Goal: Information Seeking & Learning: Learn about a topic

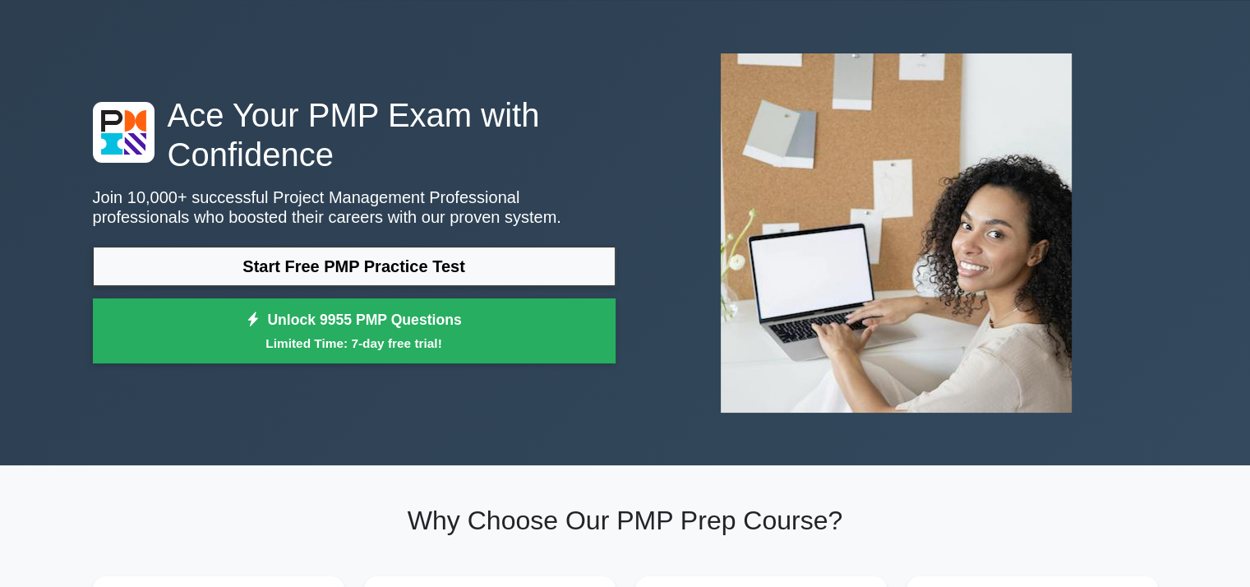
scroll to position [56, 0]
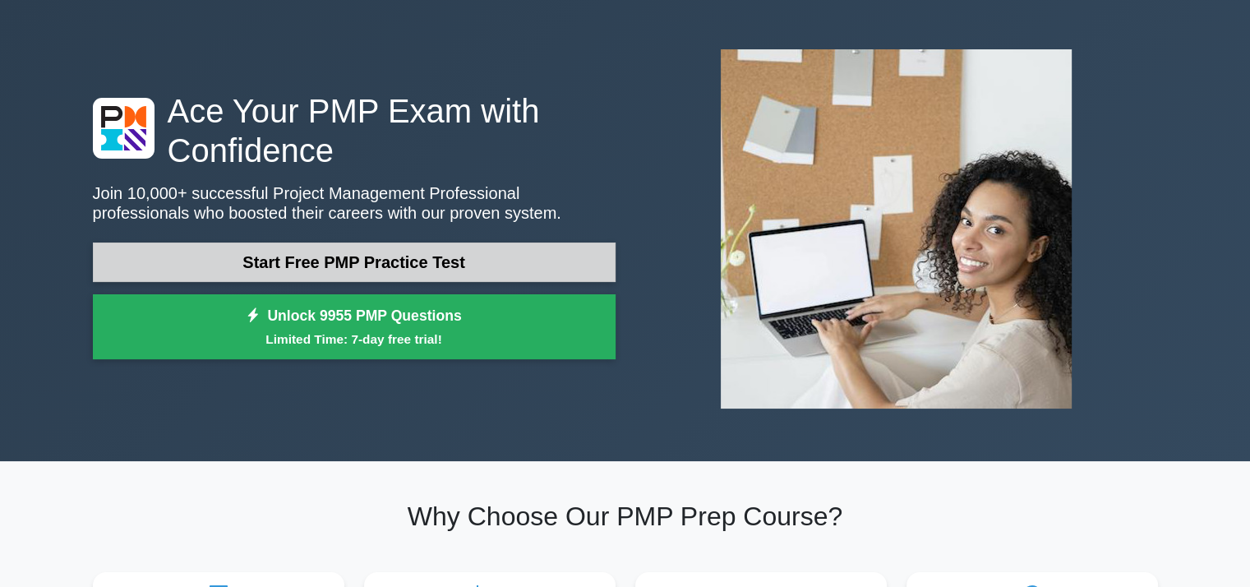
click at [449, 249] on link "Start Free PMP Practice Test" at bounding box center [354, 261] width 523 height 39
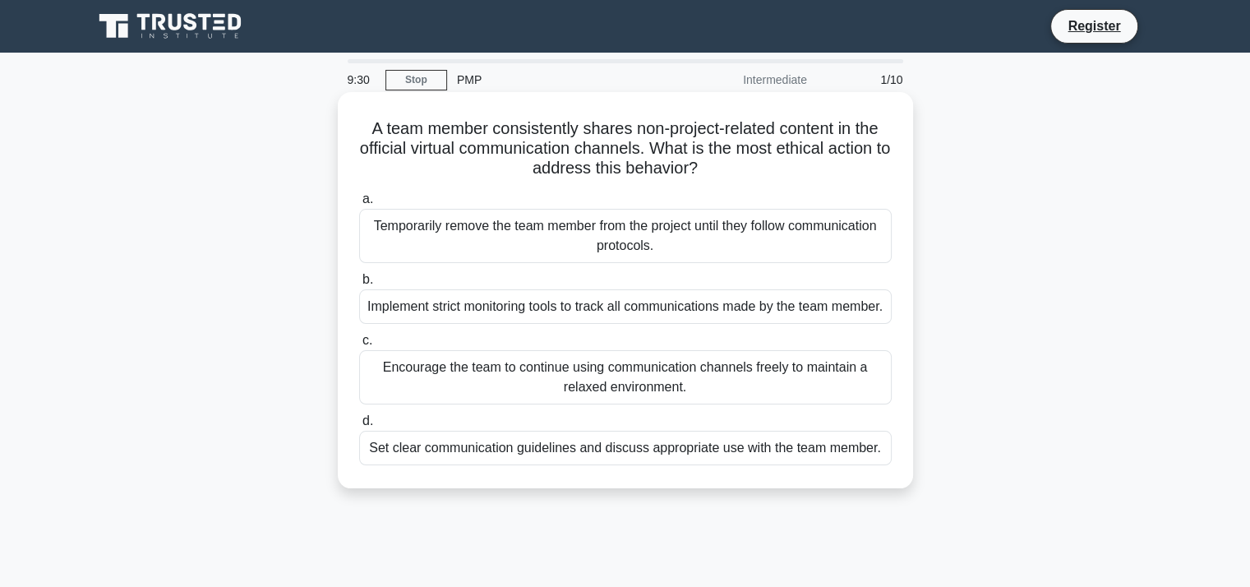
click at [582, 465] on div "Set clear communication guidelines and discuss appropriate use with the team me…" at bounding box center [625, 448] width 533 height 35
click at [359, 427] on input "d. Set clear communication guidelines and discuss appropriate use with the team…" at bounding box center [359, 421] width 0 height 11
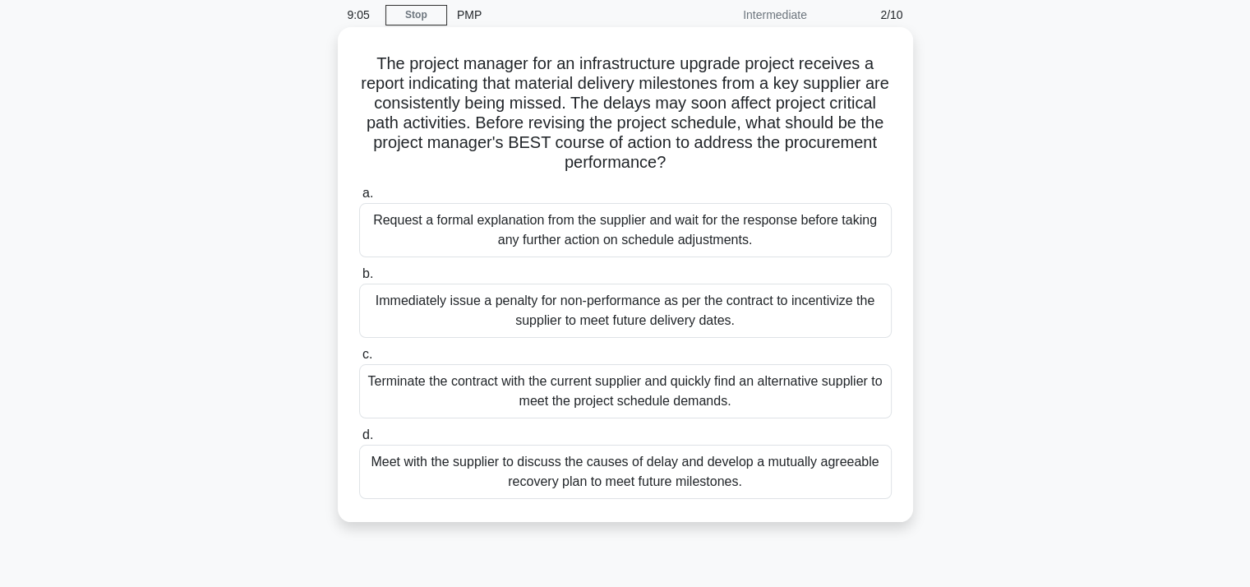
scroll to position [66, 0]
click at [533, 466] on div "Meet with the supplier to discuss the causes of delay and develop a mutually ag…" at bounding box center [625, 471] width 533 height 54
click at [359, 440] on input "d. Meet with the supplier to discuss the causes of delay and develop a mutually…" at bounding box center [359, 434] width 0 height 11
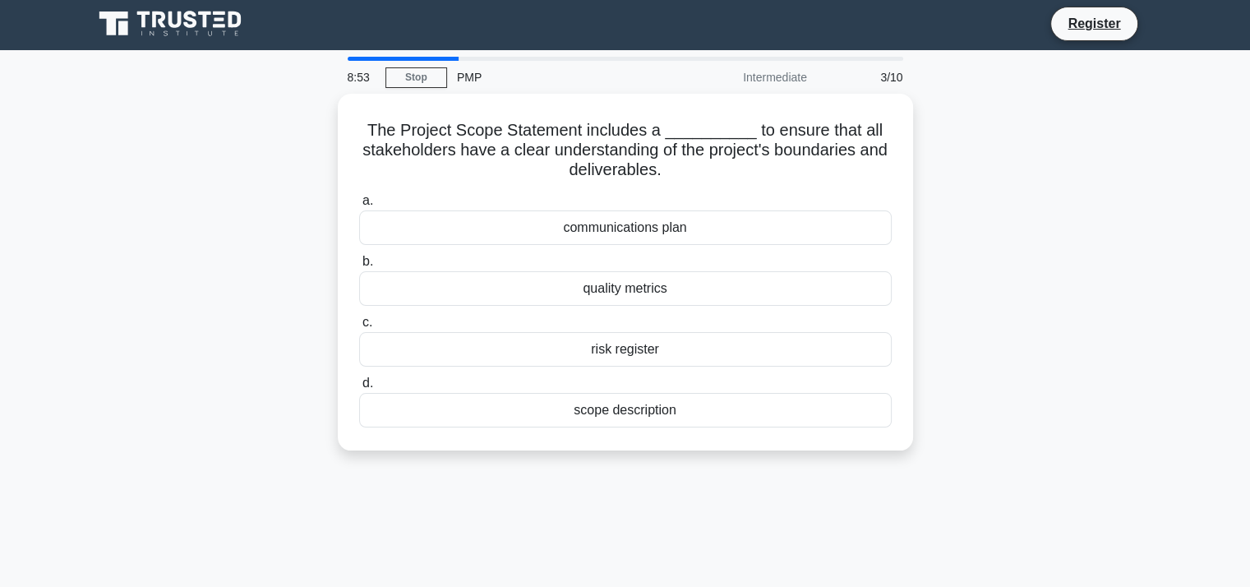
scroll to position [0, 0]
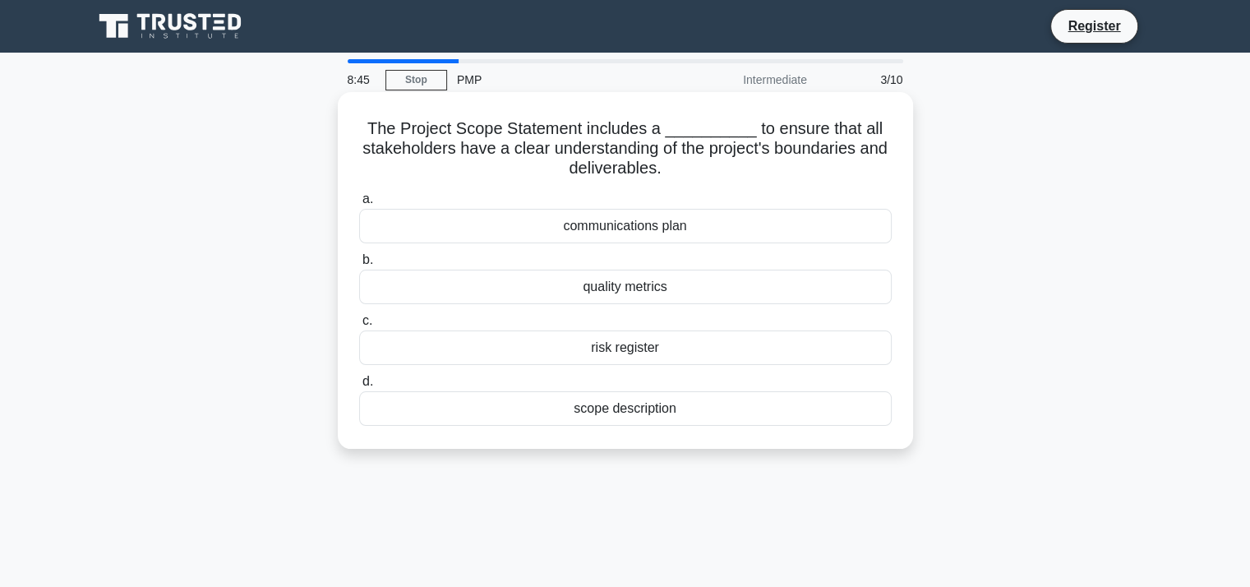
click at [565, 412] on div "scope description" at bounding box center [625, 408] width 533 height 35
click at [359, 387] on input "d. scope description" at bounding box center [359, 381] width 0 height 11
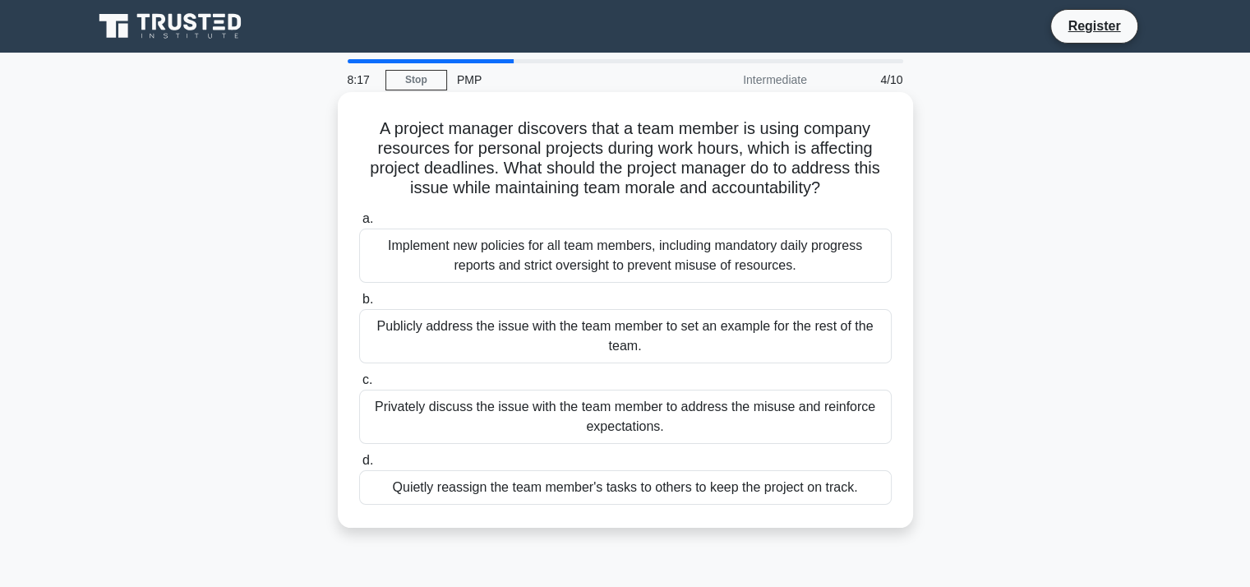
click at [593, 421] on div "Privately discuss the issue with the team member to address the misuse and rein…" at bounding box center [625, 417] width 533 height 54
click at [359, 385] on input "c. Privately discuss the issue with the team member to address the misuse and r…" at bounding box center [359, 380] width 0 height 11
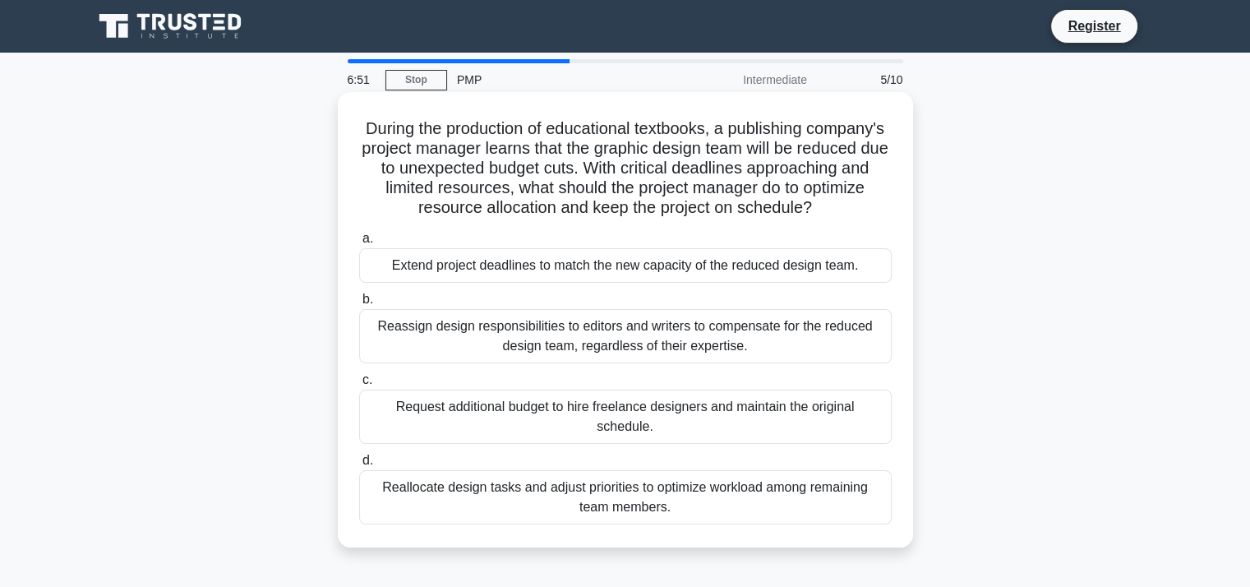
click at [676, 505] on div "Reallocate design tasks and adjust priorities to optimize workload among remain…" at bounding box center [625, 497] width 533 height 54
click at [359, 466] on input "d. Reallocate design tasks and adjust priorities to optimize workload among rem…" at bounding box center [359, 460] width 0 height 11
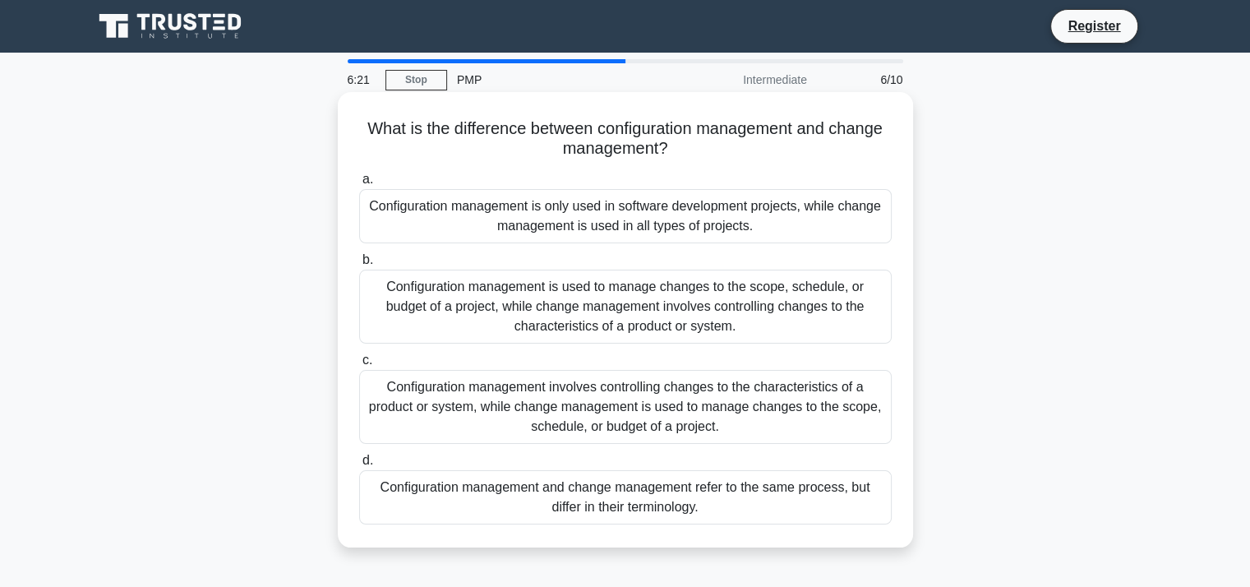
click at [727, 414] on div "Configuration management involves controlling changes to the characteristics of…" at bounding box center [625, 407] width 533 height 74
click at [359, 366] on input "c. Configuration management involves controlling changes to the characteristics…" at bounding box center [359, 360] width 0 height 11
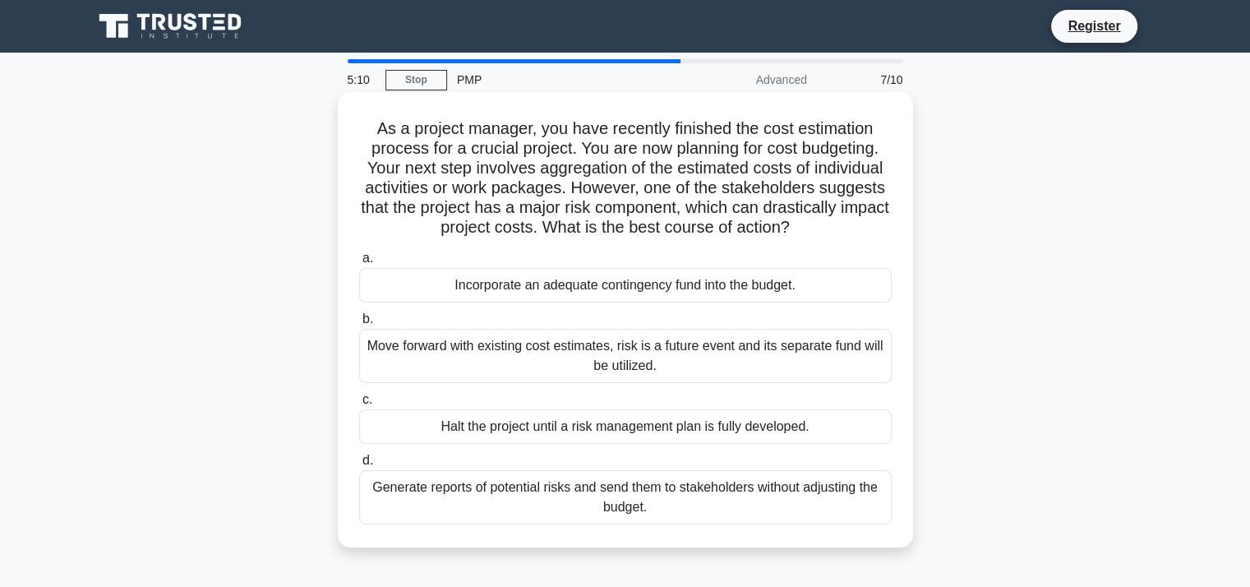
click at [675, 505] on div "Generate reports of potential risks and send them to stakeholders without adjus…" at bounding box center [625, 497] width 533 height 54
click at [359, 466] on input "d. Generate reports of potential risks and send them to stakeholders without ad…" at bounding box center [359, 460] width 0 height 11
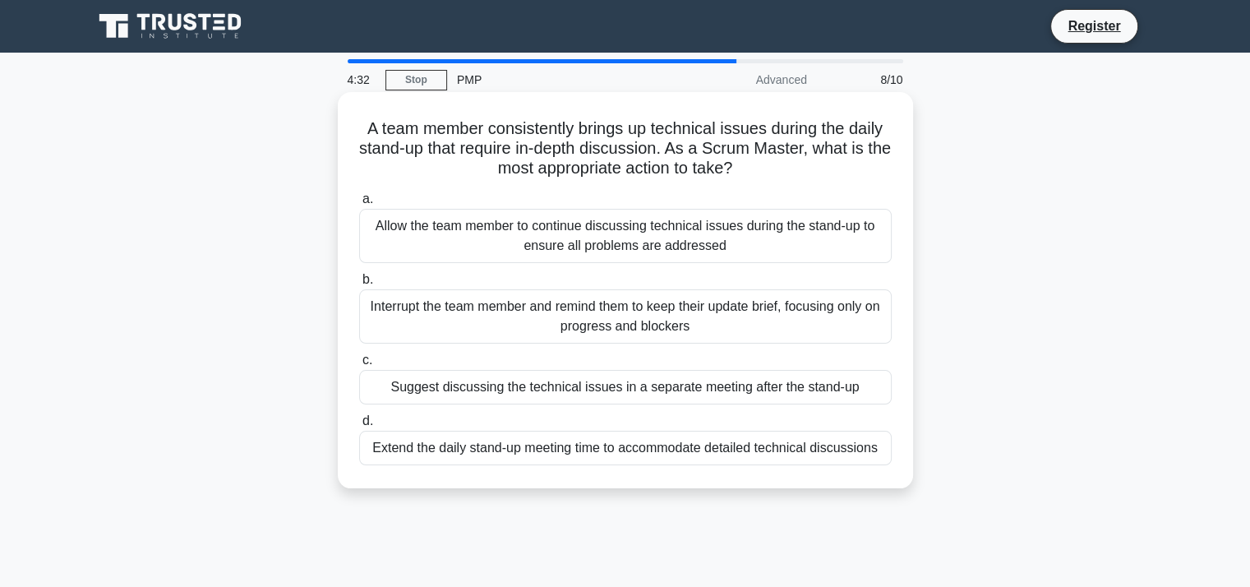
click at [777, 246] on div "Allow the team member to continue discussing technical issues during the stand-…" at bounding box center [625, 236] width 533 height 54
click at [359, 205] on input "a. Allow the team member to continue discussing technical issues during the sta…" at bounding box center [359, 199] width 0 height 11
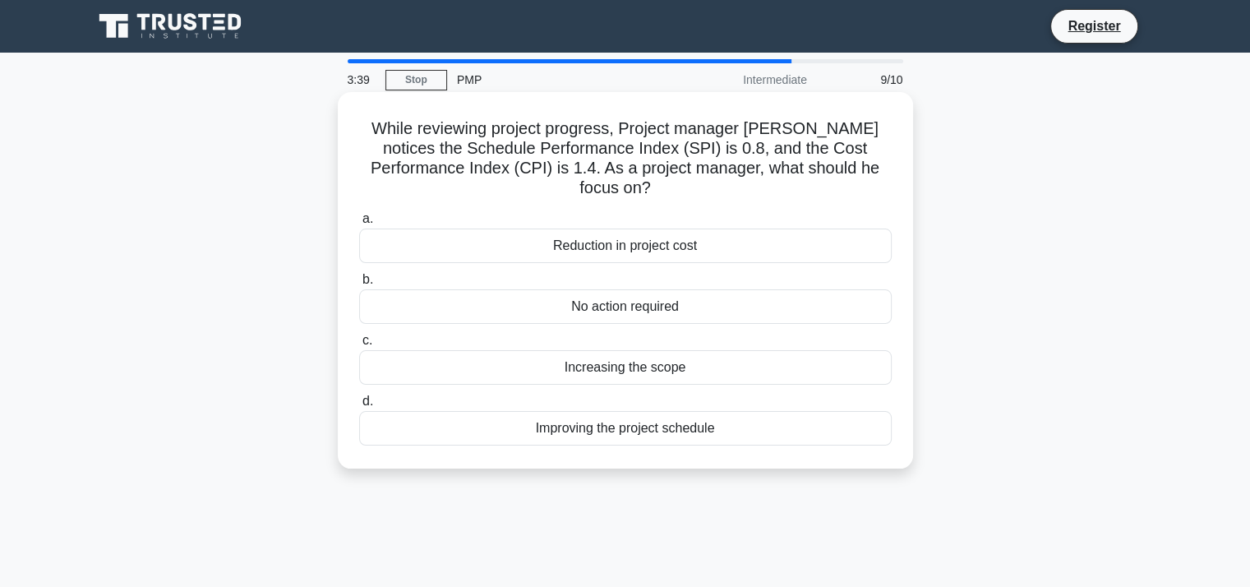
click at [704, 411] on div "Improving the project schedule" at bounding box center [625, 428] width 533 height 35
click at [359, 407] on input "d. Improving the project schedule" at bounding box center [359, 401] width 0 height 11
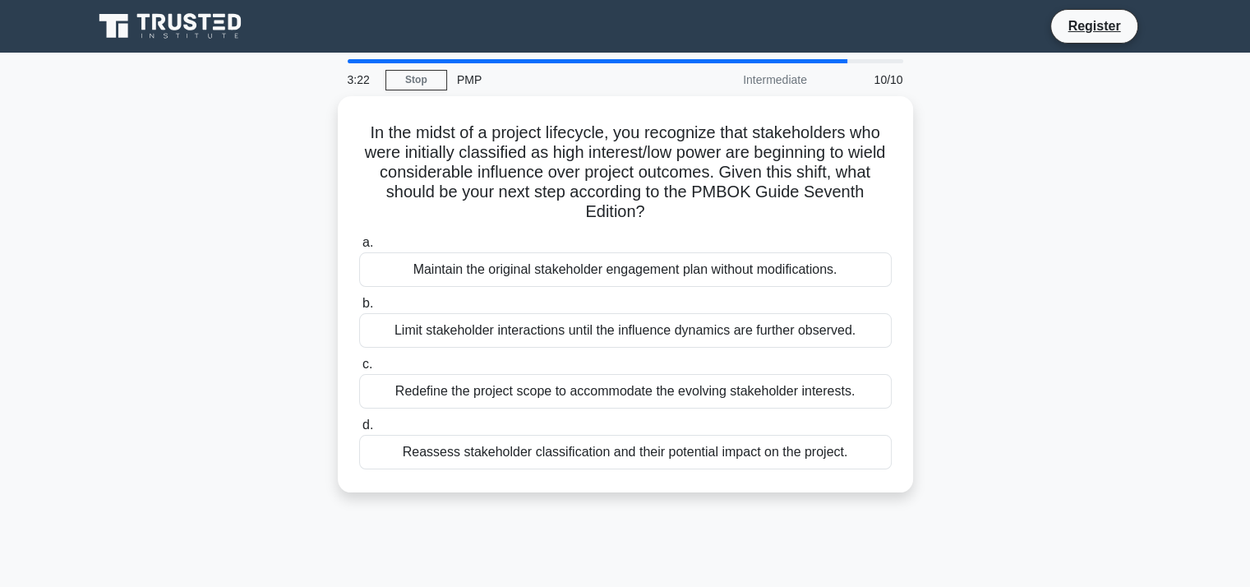
click at [704, 407] on div "a. Maintain the original stakeholder engagement plan without modifications. b. …" at bounding box center [625, 350] width 552 height 243
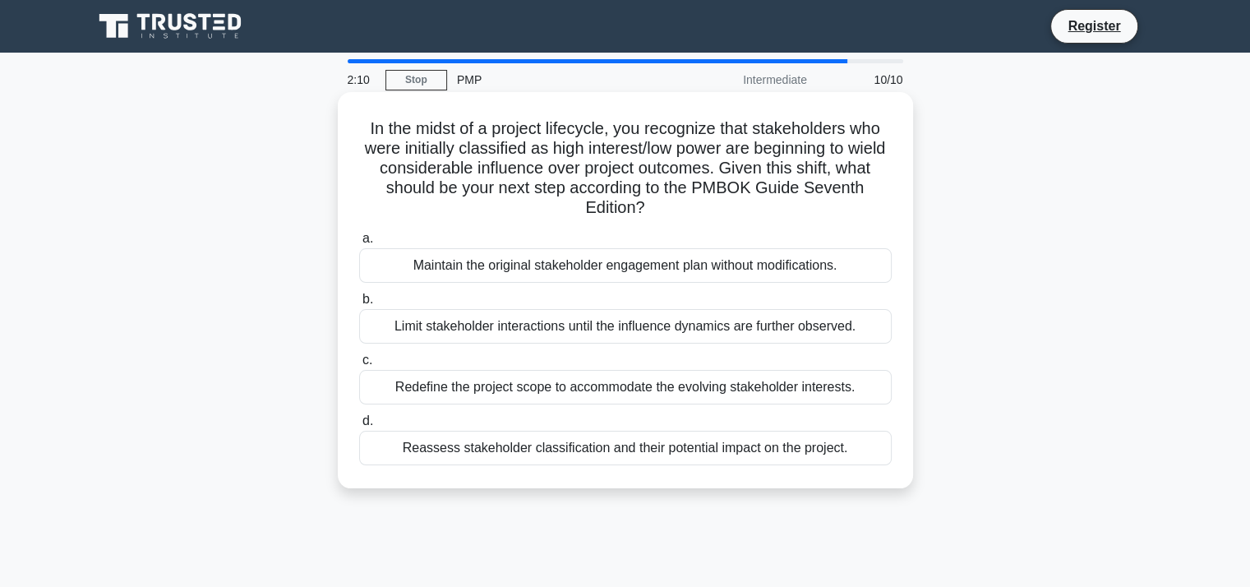
click at [674, 269] on div "Maintain the original stakeholder engagement plan without modifications." at bounding box center [625, 265] width 533 height 35
click at [359, 244] on input "a. Maintain the original stakeholder engagement plan without modifications." at bounding box center [359, 238] width 0 height 11
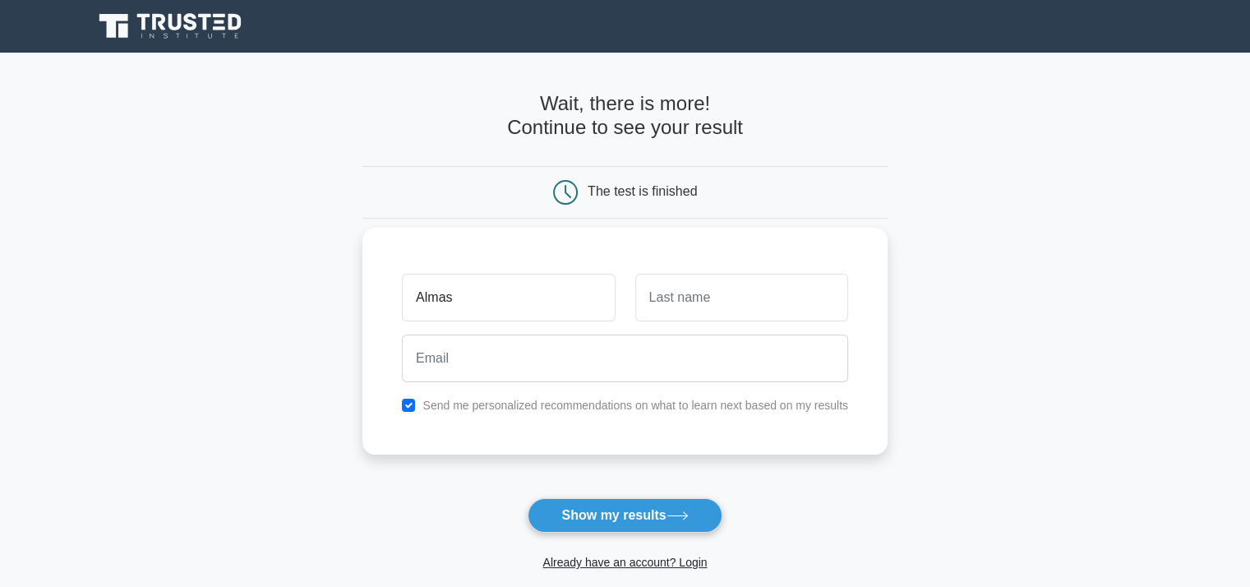
type input "Almas"
type input "N"
type input "-"
type input "Nia"
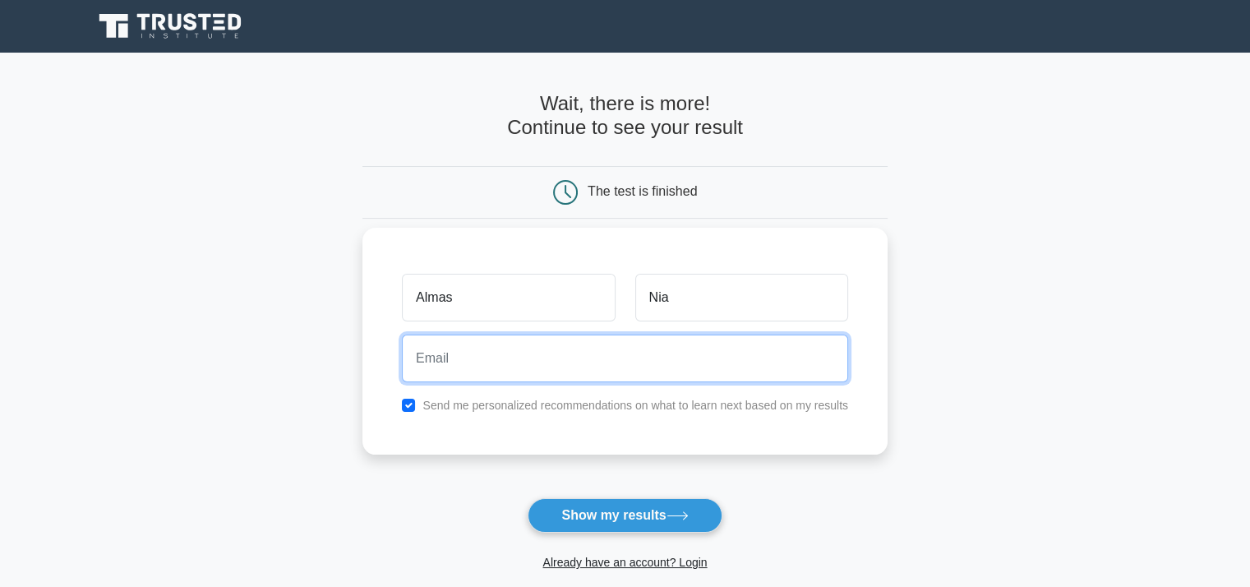
click at [593, 359] on input "email" at bounding box center [625, 359] width 446 height 48
type input "nialoncil@gmail.com"
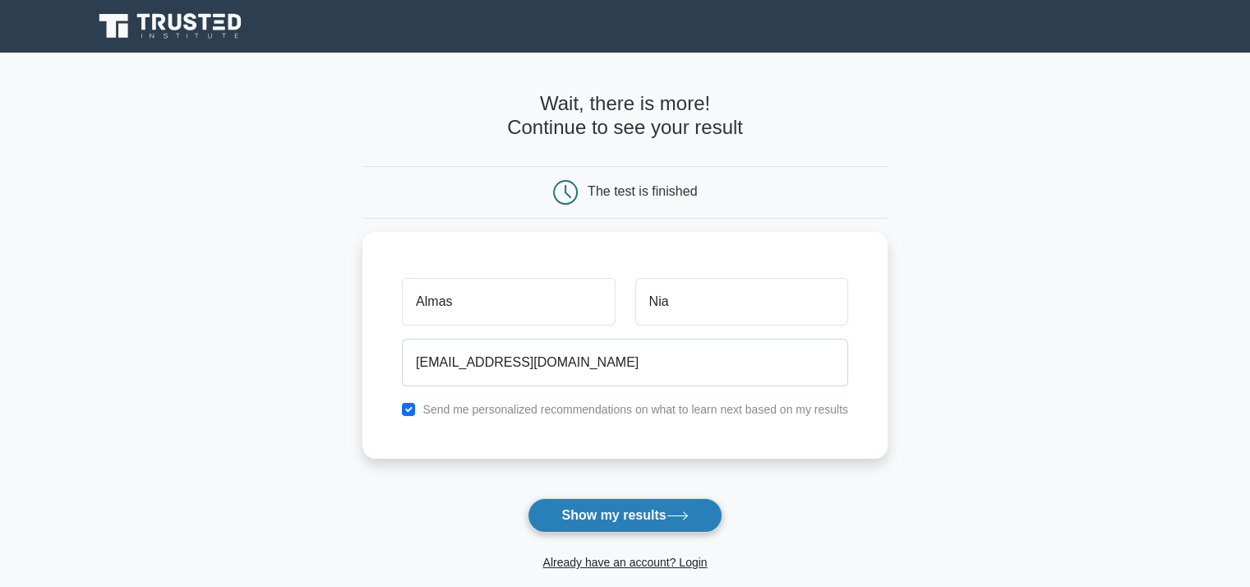
click at [610, 508] on button "Show my results" at bounding box center [625, 515] width 194 height 35
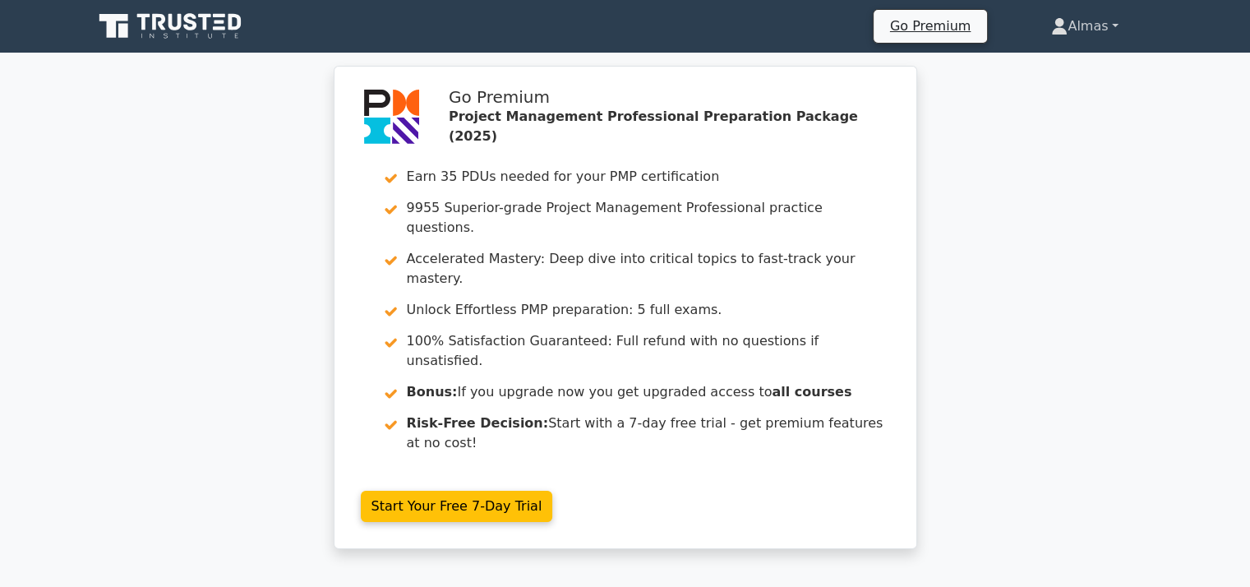
click at [1082, 25] on link "Almas" at bounding box center [1084, 26] width 145 height 33
click at [1052, 88] on link "Settings" at bounding box center [1078, 91] width 130 height 26
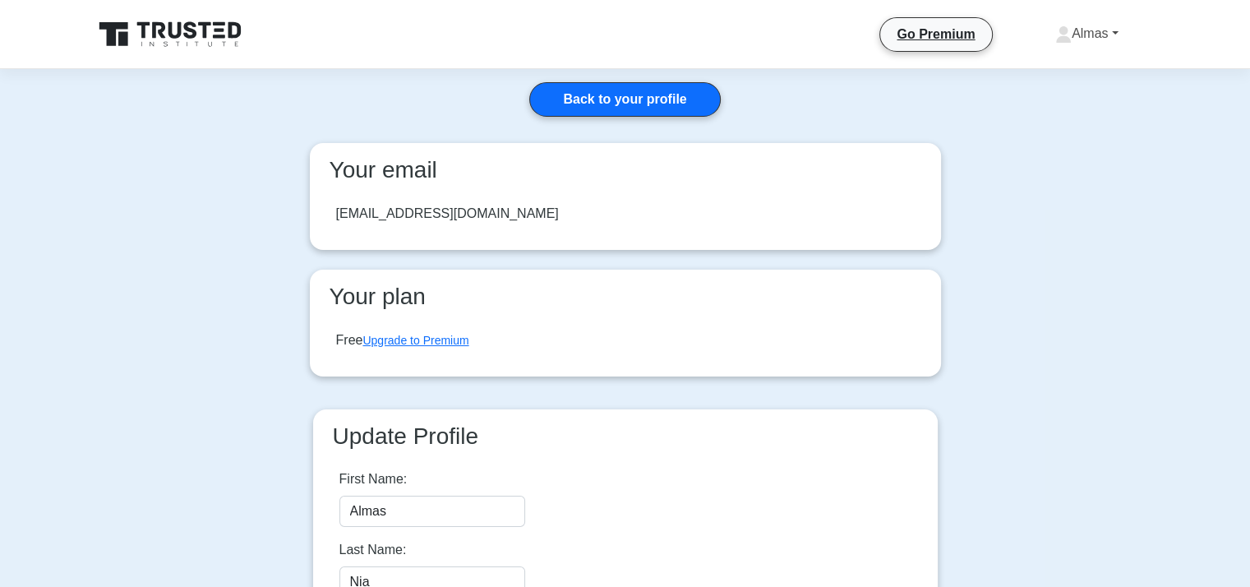
click at [1085, 35] on link "Almas" at bounding box center [1087, 33] width 142 height 33
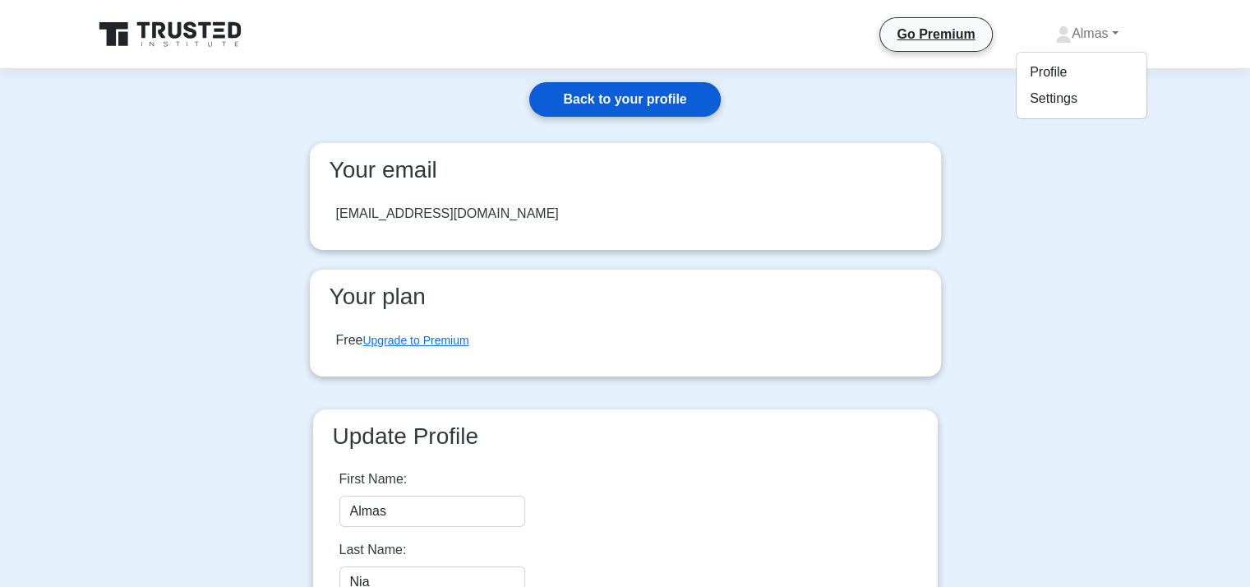
click at [676, 90] on link "Back to your profile" at bounding box center [624, 99] width 191 height 35
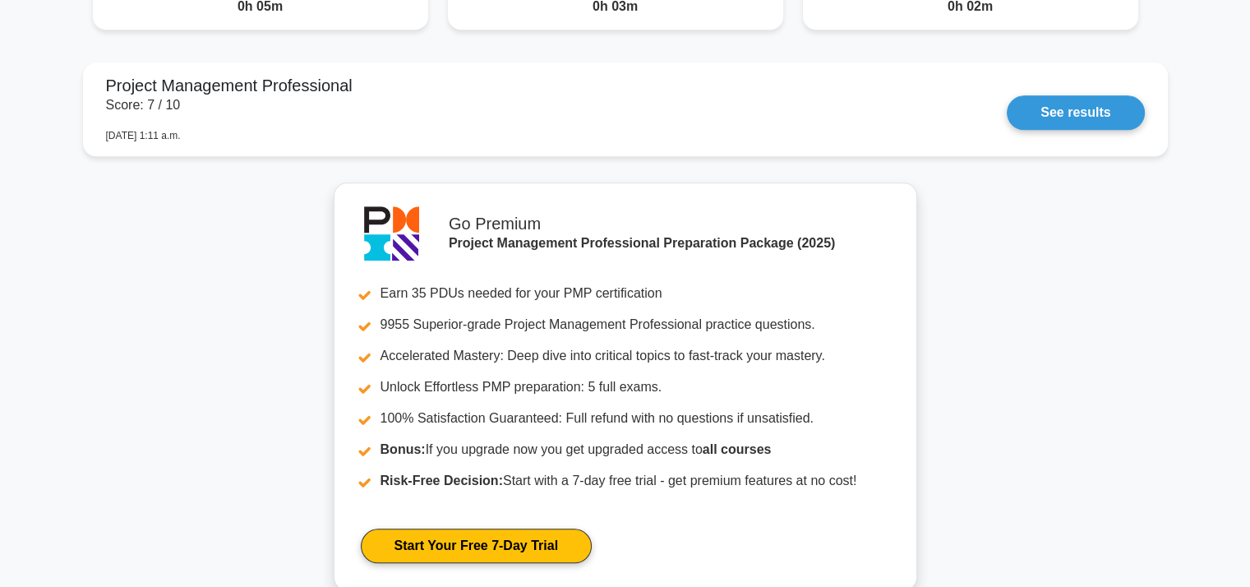
scroll to position [1659, 0]
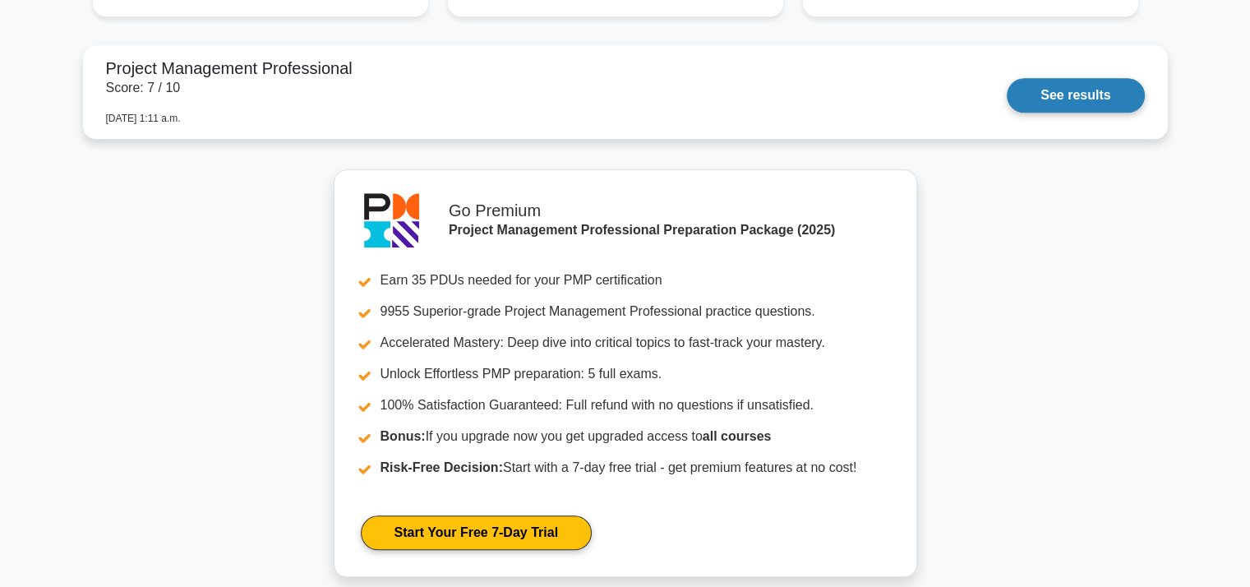
click at [1081, 78] on link "See results" at bounding box center [1075, 95] width 137 height 35
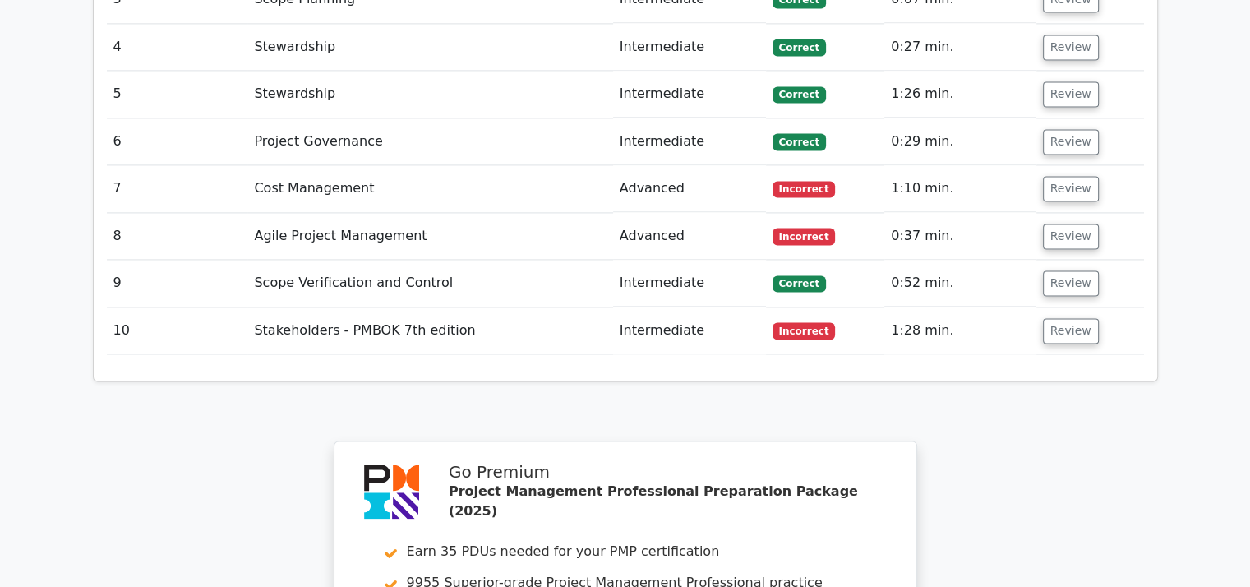
scroll to position [2390, 0]
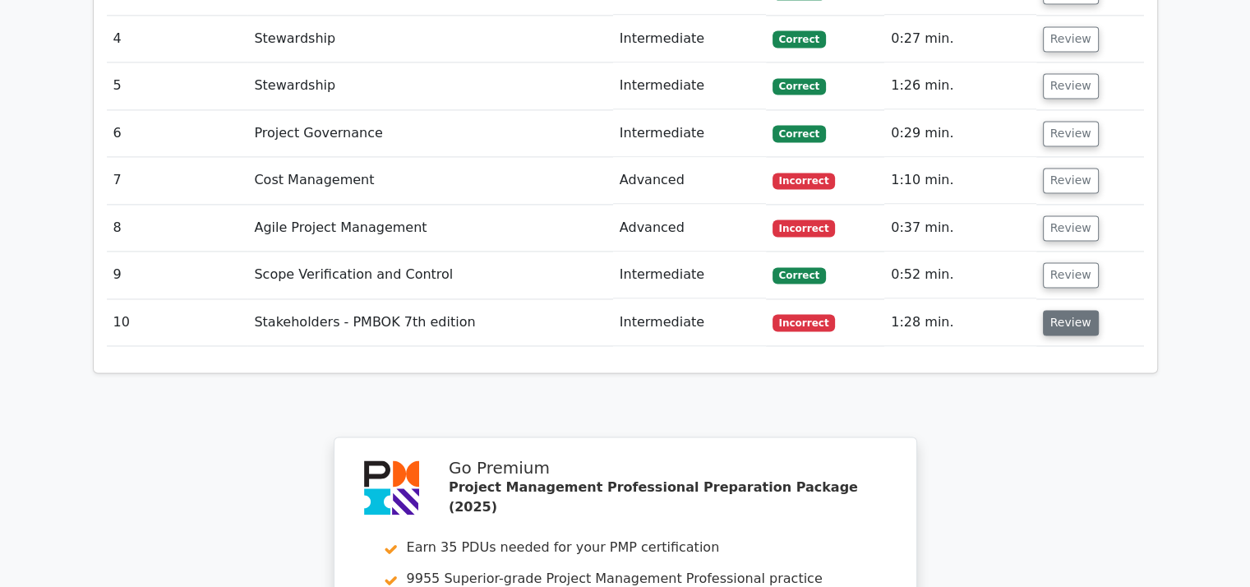
click at [1071, 310] on button "Review" at bounding box center [1071, 322] width 56 height 25
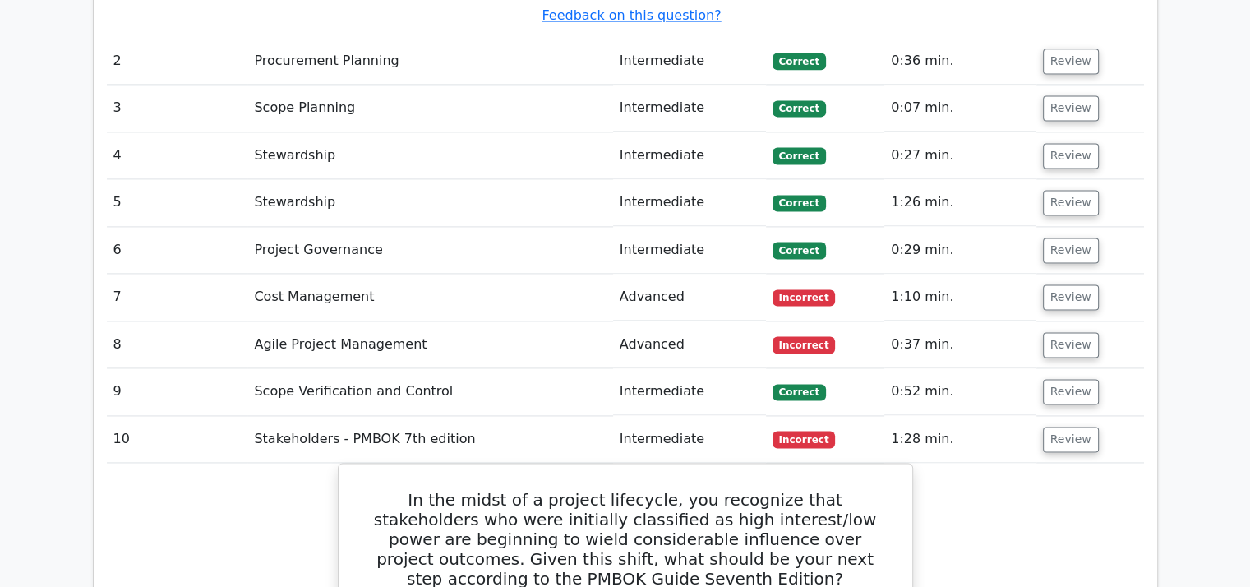
scroll to position [2251, 0]
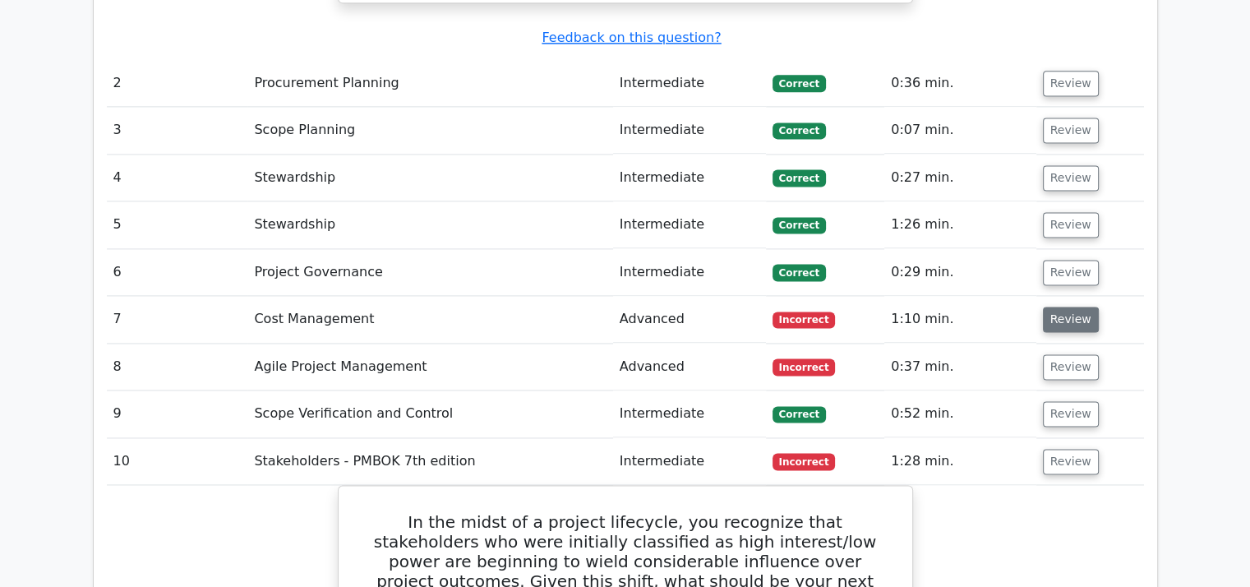
click at [1061, 307] on button "Review" at bounding box center [1071, 319] width 56 height 25
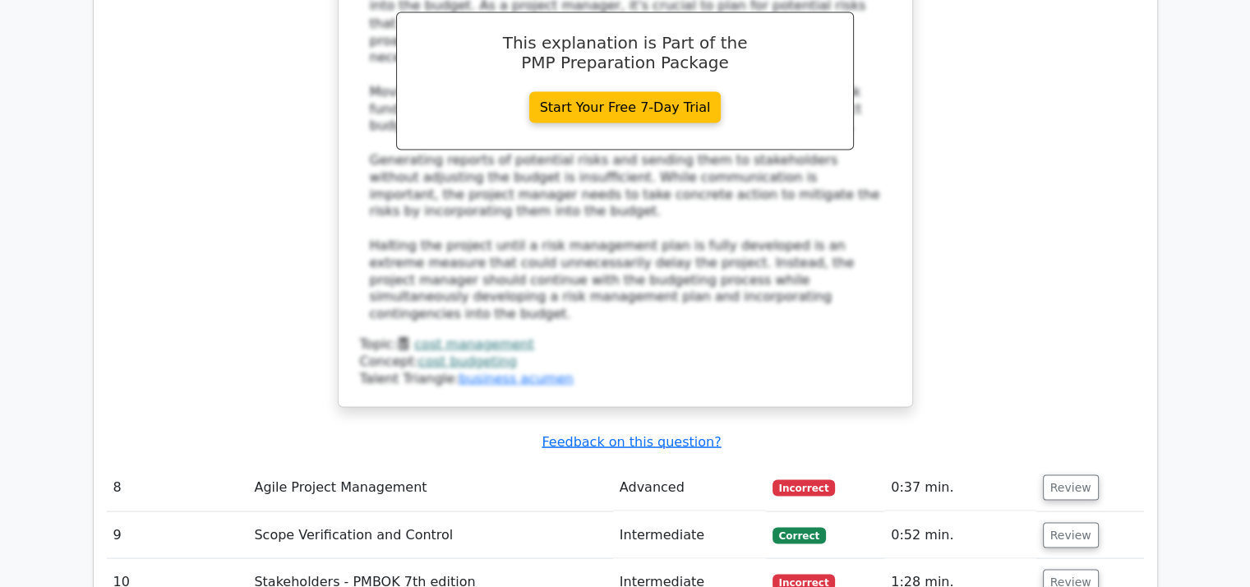
scroll to position [3105, 0]
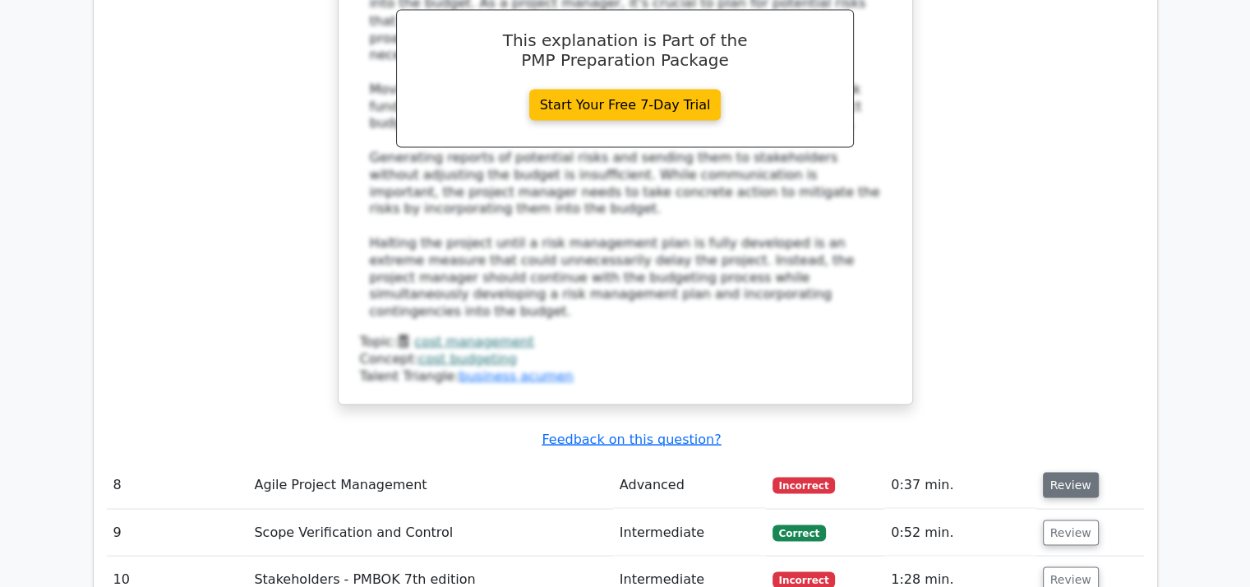
click at [1078, 472] on button "Review" at bounding box center [1071, 484] width 56 height 25
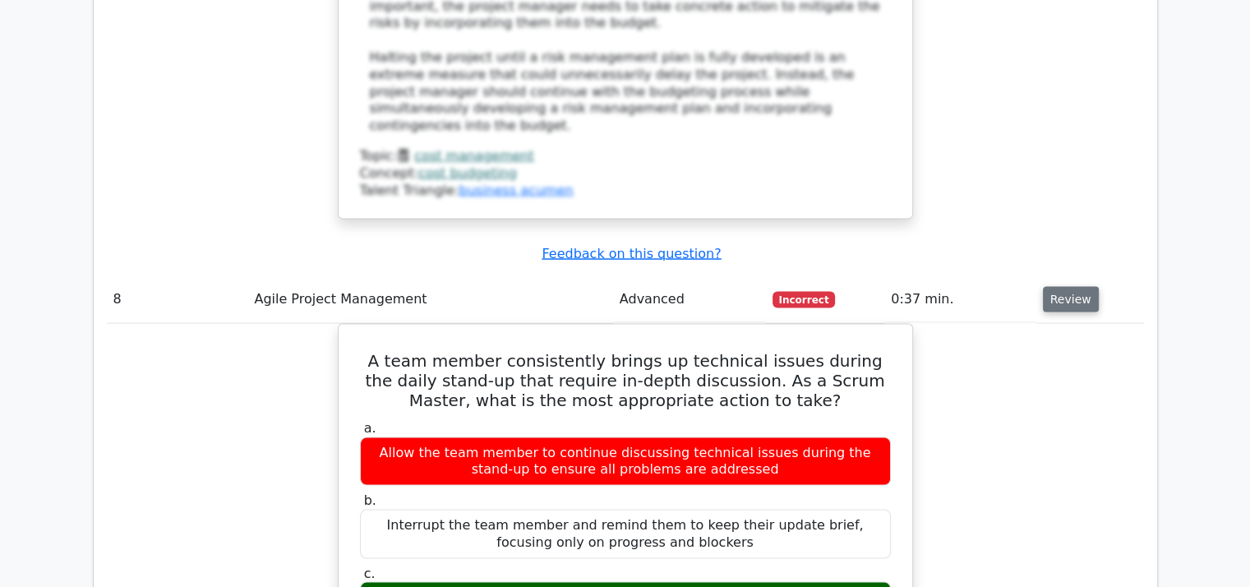
scroll to position [3293, 0]
